Goal: Task Accomplishment & Management: Use online tool/utility

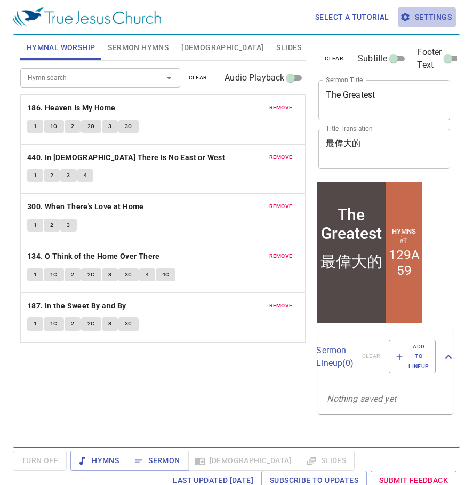
click at [428, 20] on span "Settings" at bounding box center [427, 17] width 50 height 13
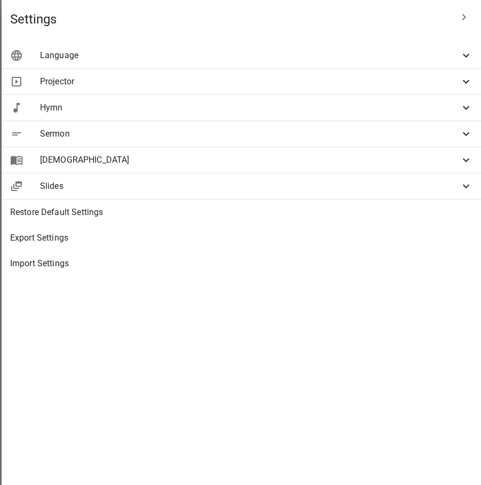
click at [291, 192] on div "Slides" at bounding box center [241, 186] width 479 height 26
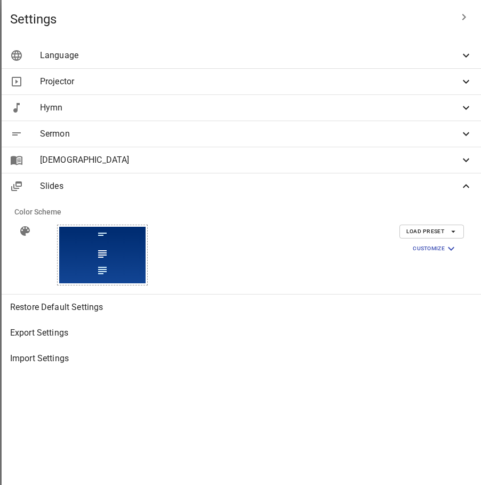
click at [291, 192] on span "Slides" at bounding box center [250, 186] width 420 height 13
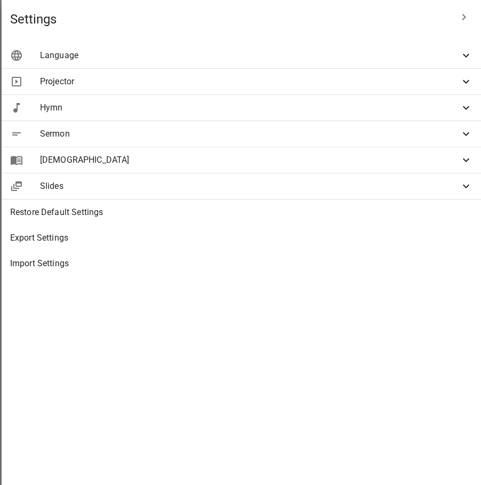
click at [263, 75] on span "Projector" at bounding box center [250, 81] width 420 height 13
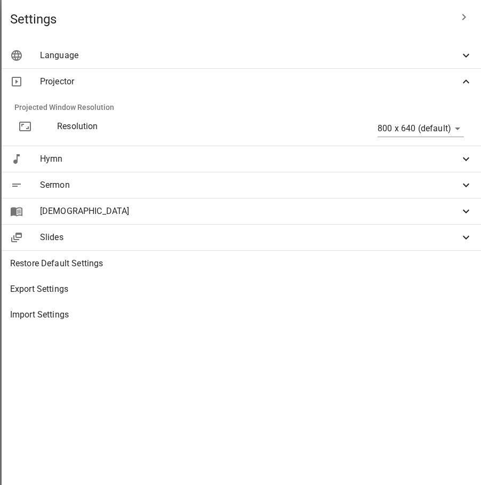
click at [263, 75] on span "Projector" at bounding box center [250, 81] width 420 height 13
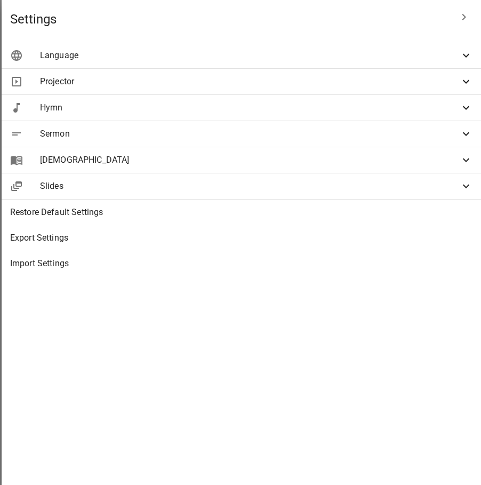
click at [263, 75] on span "Projector" at bounding box center [250, 81] width 420 height 13
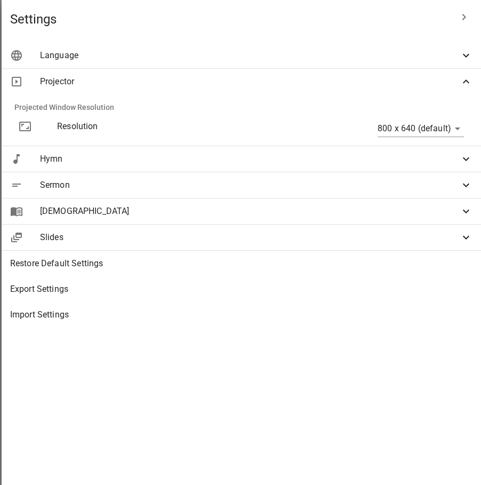
click at [263, 75] on span "Projector" at bounding box center [250, 81] width 420 height 13
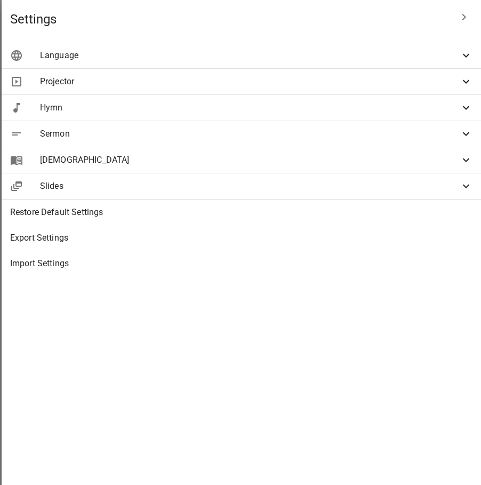
click at [245, 123] on div "Sermon" at bounding box center [241, 134] width 479 height 26
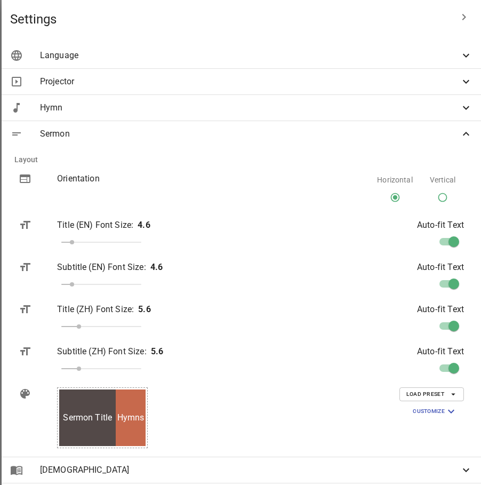
click at [131, 97] on div at bounding box center [240, 242] width 481 height 485
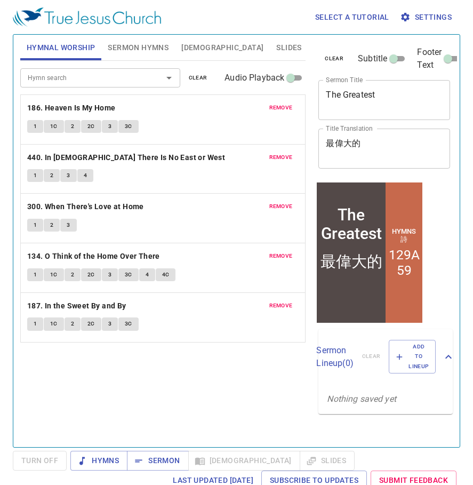
click at [284, 103] on span "remove" at bounding box center [280, 108] width 23 height 10
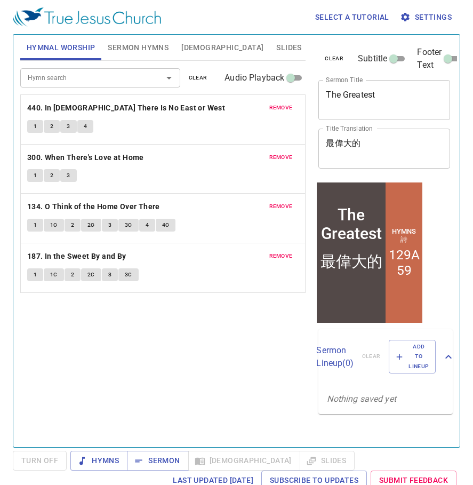
click at [284, 103] on span "remove" at bounding box center [280, 108] width 23 height 10
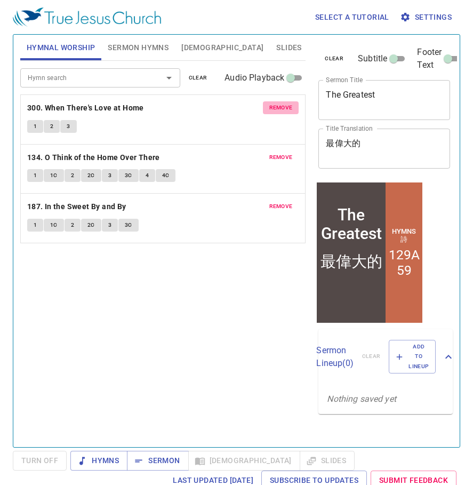
click at [284, 103] on span "remove" at bounding box center [280, 108] width 23 height 10
click at [284, 152] on span "remove" at bounding box center [280, 157] width 23 height 10
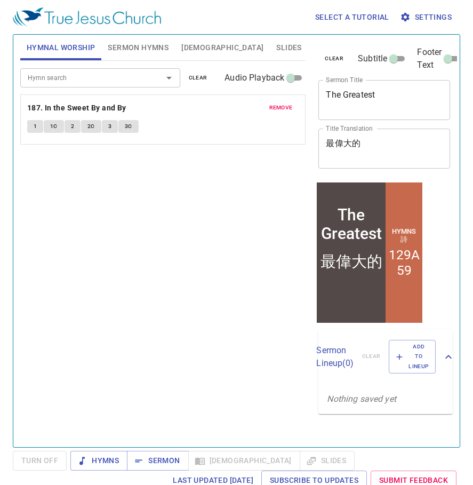
click at [284, 103] on span "remove" at bounding box center [280, 108] width 23 height 10
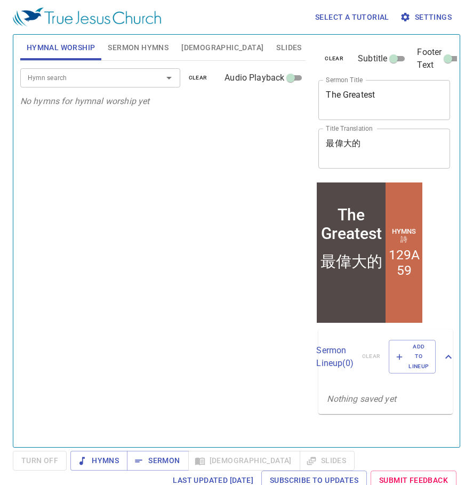
click at [284, 103] on p "No hymns for hymnal worship yet" at bounding box center [163, 101] width 286 height 13
drag, startPoint x: 284, startPoint y: 103, endPoint x: 257, endPoint y: 140, distance: 45.0
click at [257, 140] on div "Hymn search Hymn search clear Audio Playback No hymns for hymnal worship yet" at bounding box center [163, 249] width 286 height 377
drag, startPoint x: 213, startPoint y: 154, endPoint x: 189, endPoint y: 136, distance: 29.3
click at [213, 152] on div "Hymn search Hymn search clear Audio Playback No hymns for hymnal worship yet" at bounding box center [163, 249] width 286 height 377
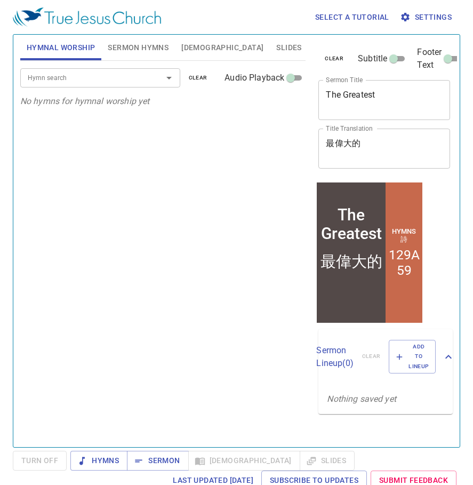
click at [160, 111] on div "Hymn search Hymn search clear Audio Playback No hymns for hymnal worship yet" at bounding box center [163, 249] width 286 height 377
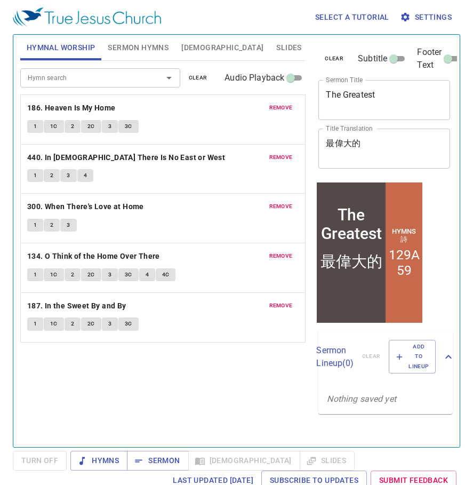
click at [289, 111] on span "remove" at bounding box center [280, 108] width 23 height 10
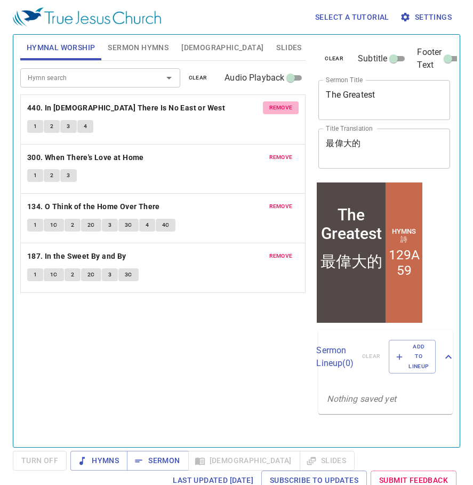
click at [289, 111] on span "remove" at bounding box center [280, 108] width 23 height 10
click at [289, 152] on span "remove" at bounding box center [280, 157] width 23 height 10
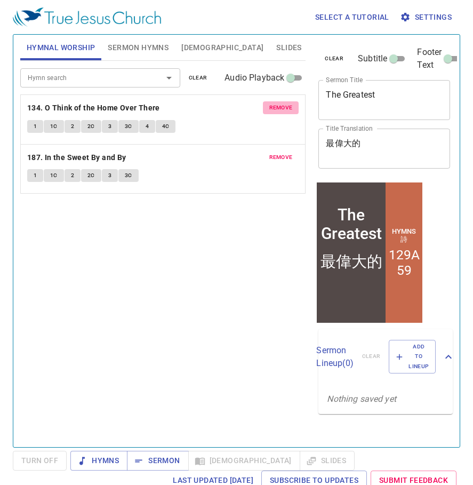
click at [289, 111] on span "remove" at bounding box center [280, 108] width 23 height 10
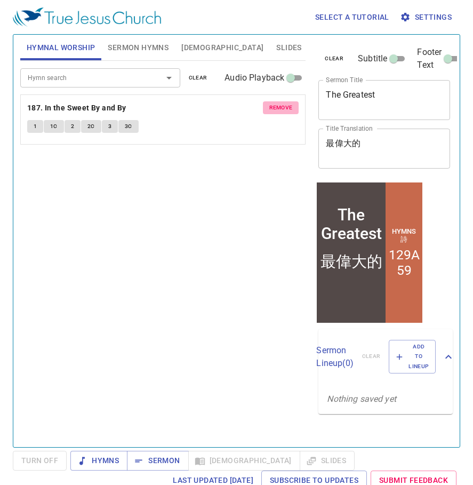
click at [289, 111] on span "remove" at bounding box center [280, 108] width 23 height 10
